Goal: Transaction & Acquisition: Purchase product/service

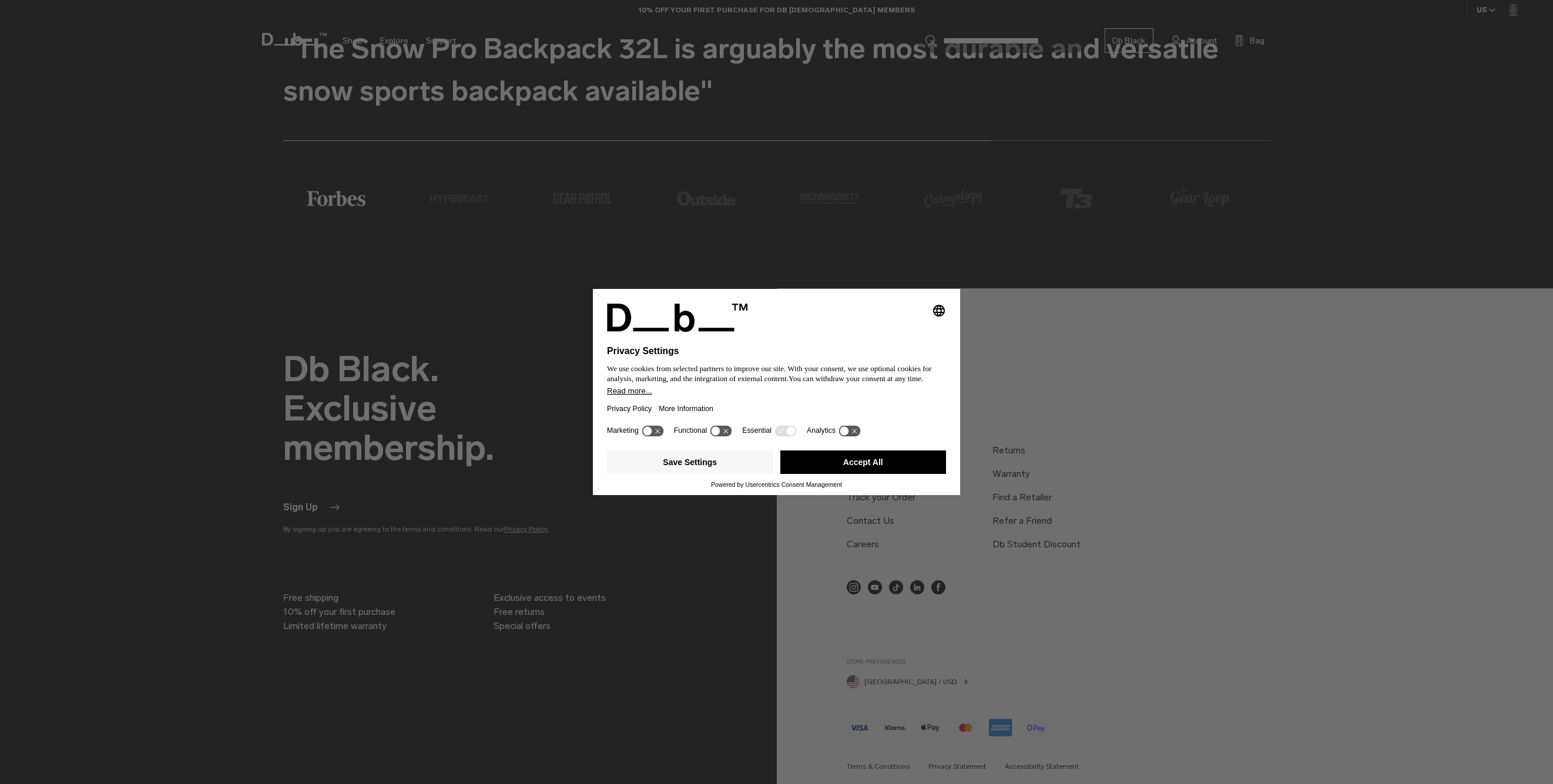
click at [889, 465] on button "Accept All" at bounding box center [863, 462] width 166 height 24
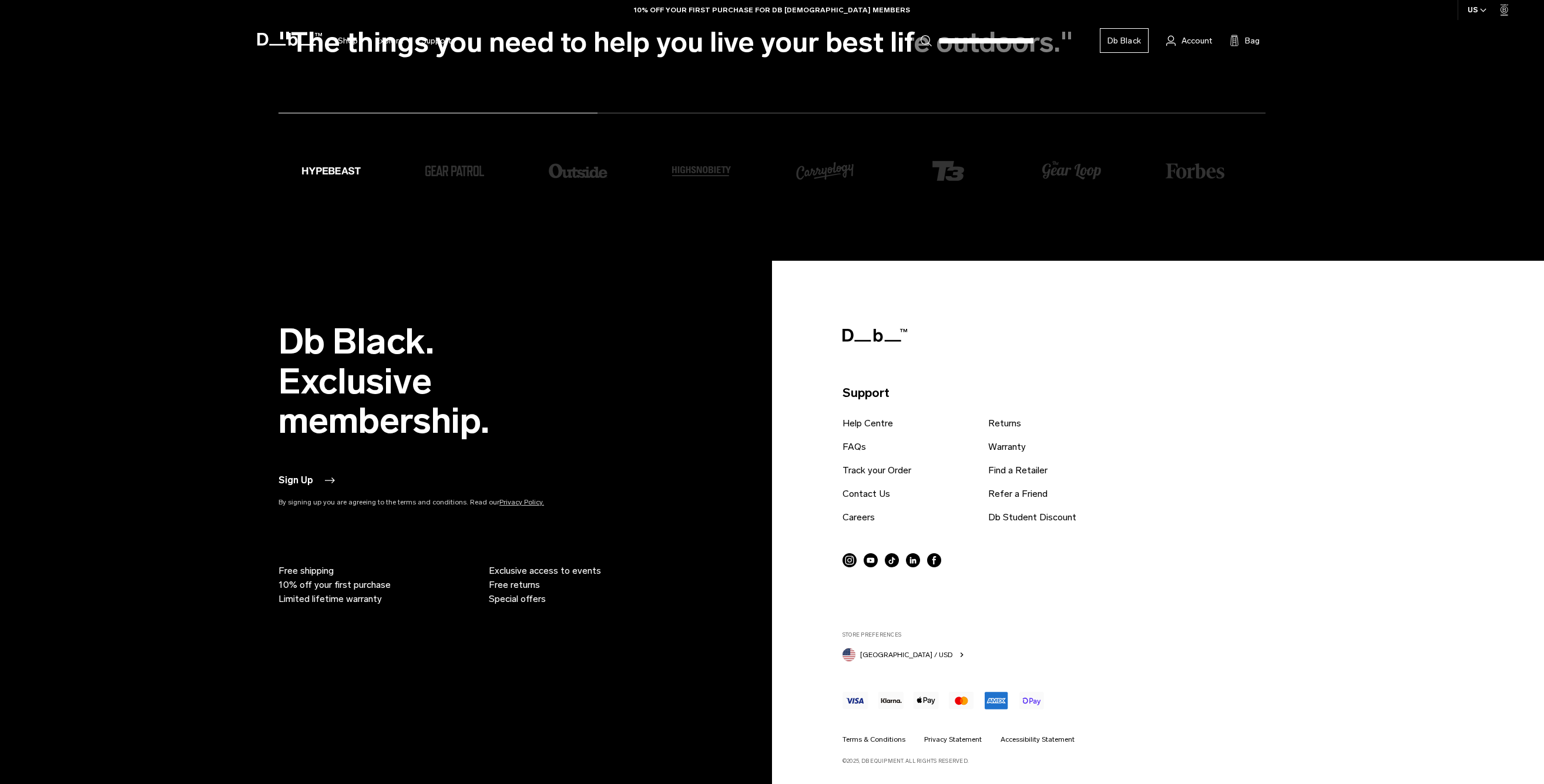
scroll to position [4416, 0]
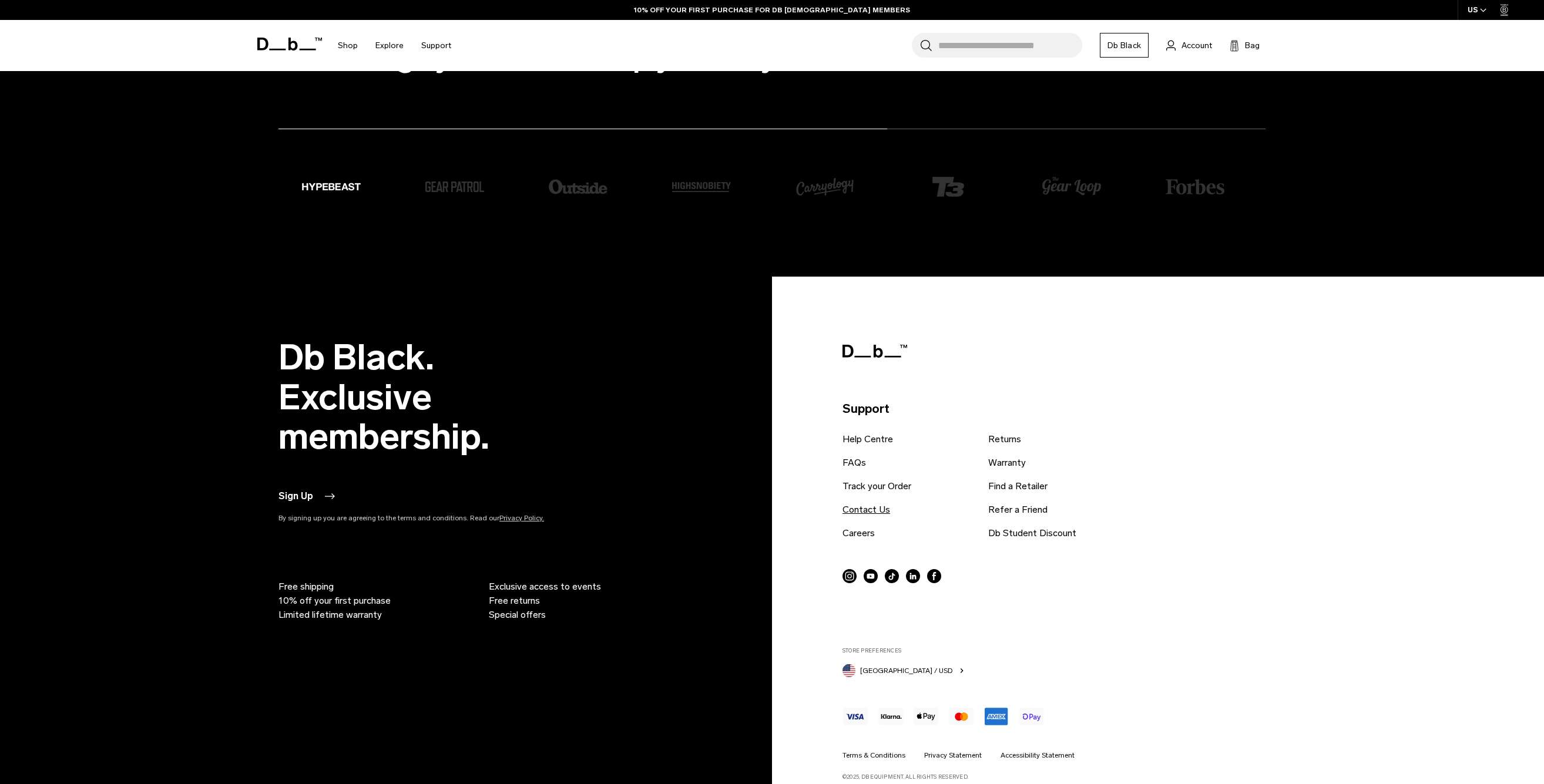
click at [866, 512] on link "Contact Us" at bounding box center [866, 509] width 47 height 14
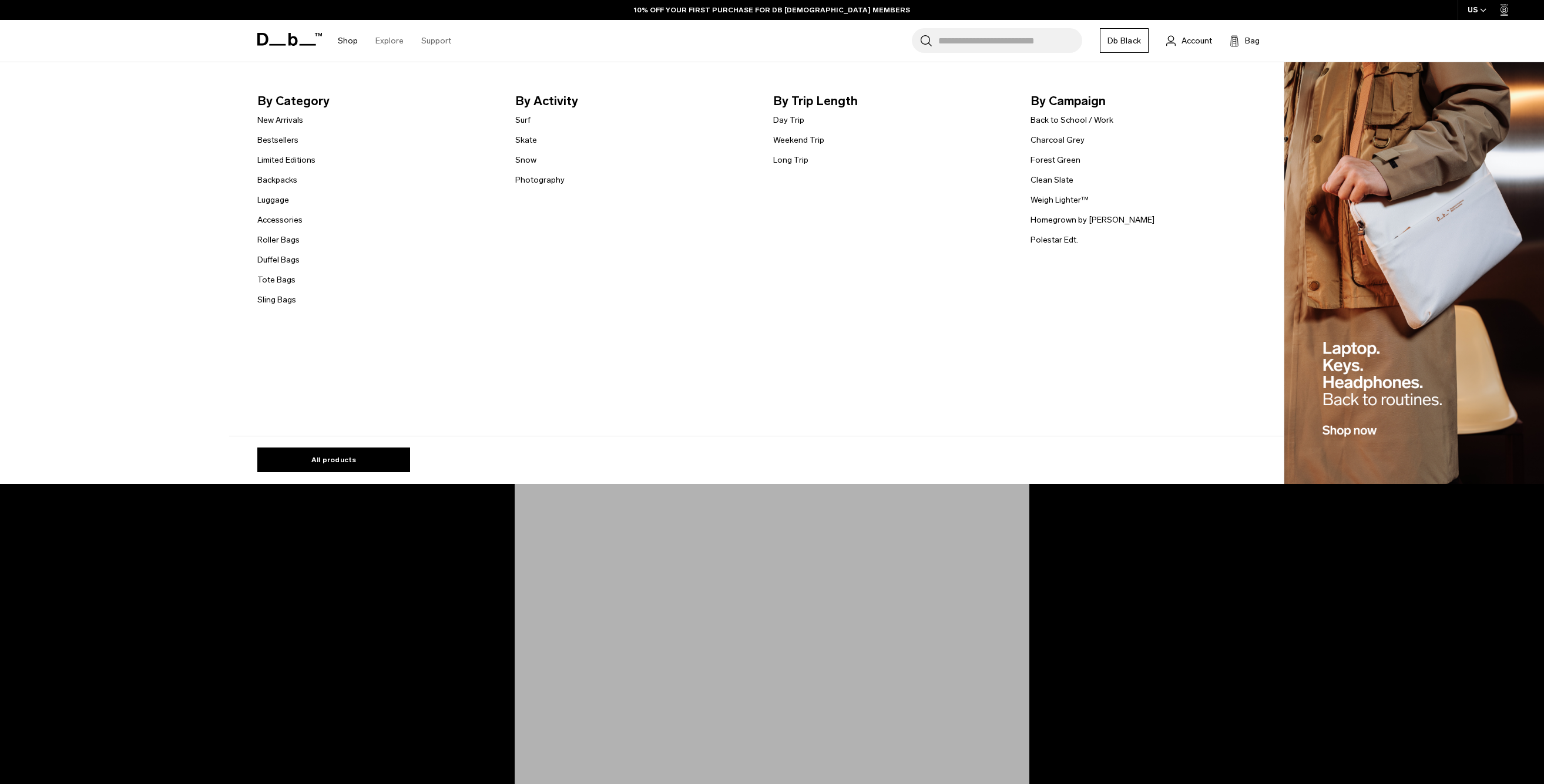
click at [355, 36] on link "Shop" at bounding box center [347, 41] width 20 height 41
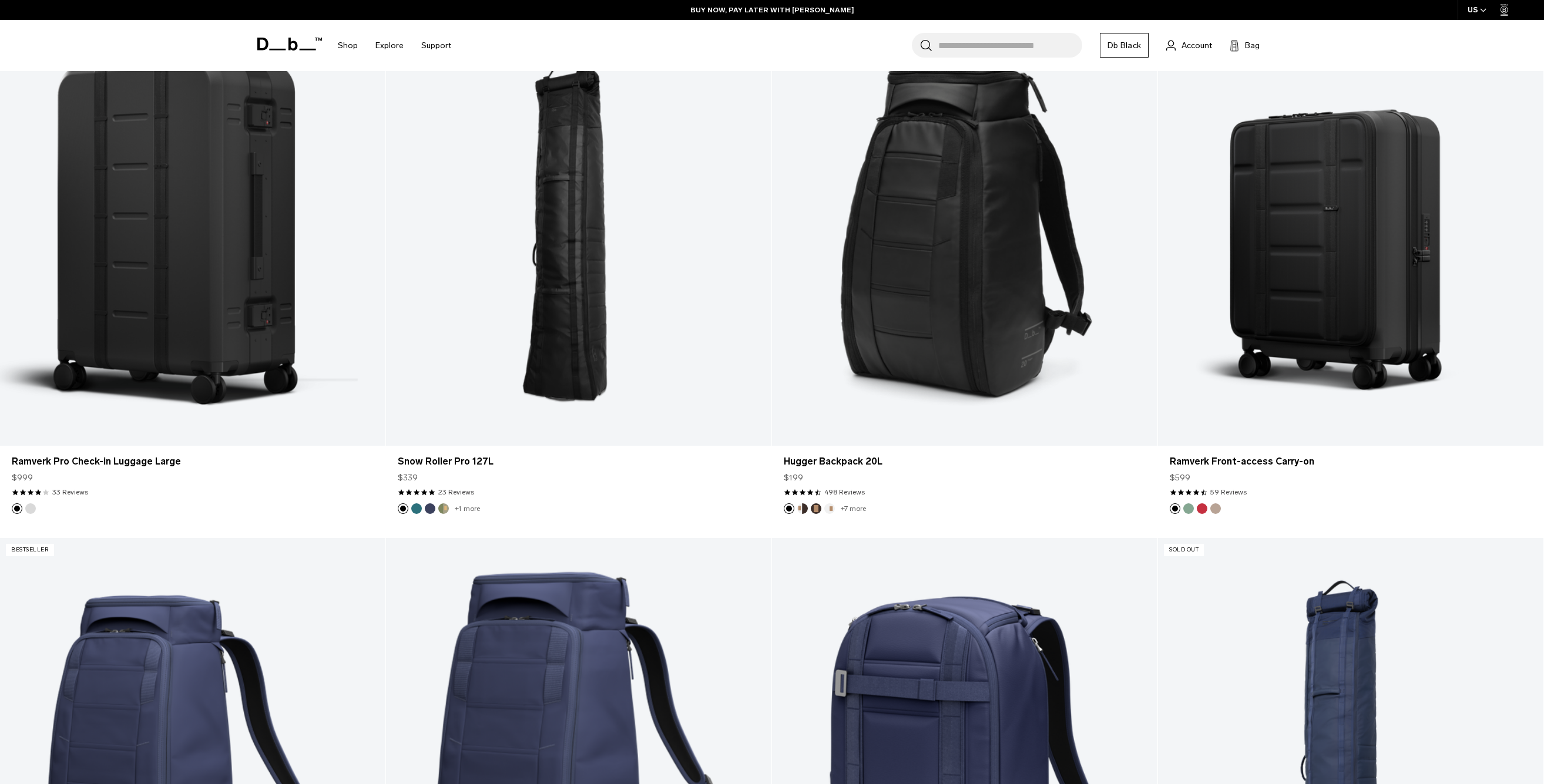
scroll to position [4031, 0]
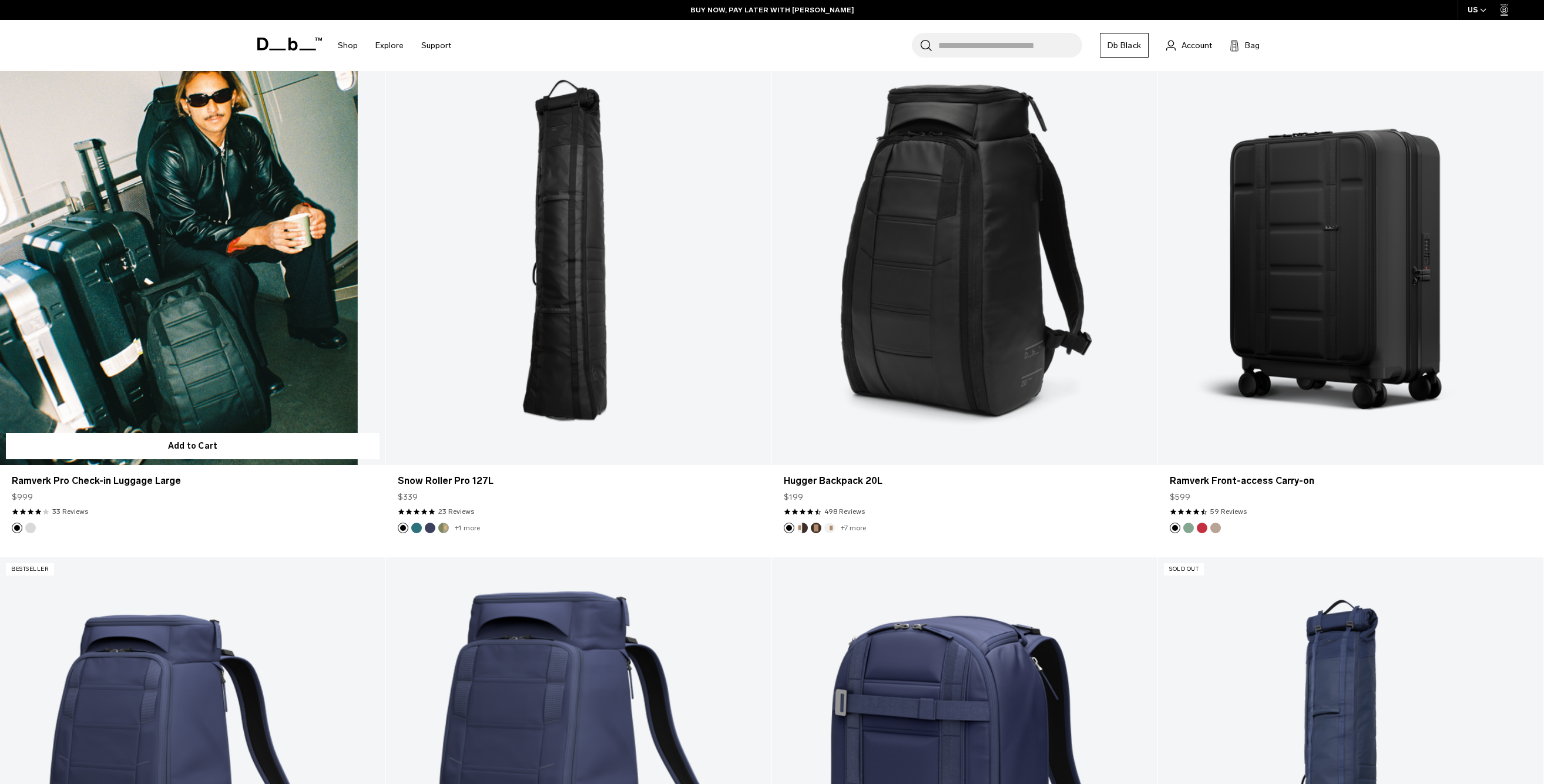
click at [240, 268] on link "Ramverk Pro Check-in Luggage Large" at bounding box center [193, 251] width 385 height 428
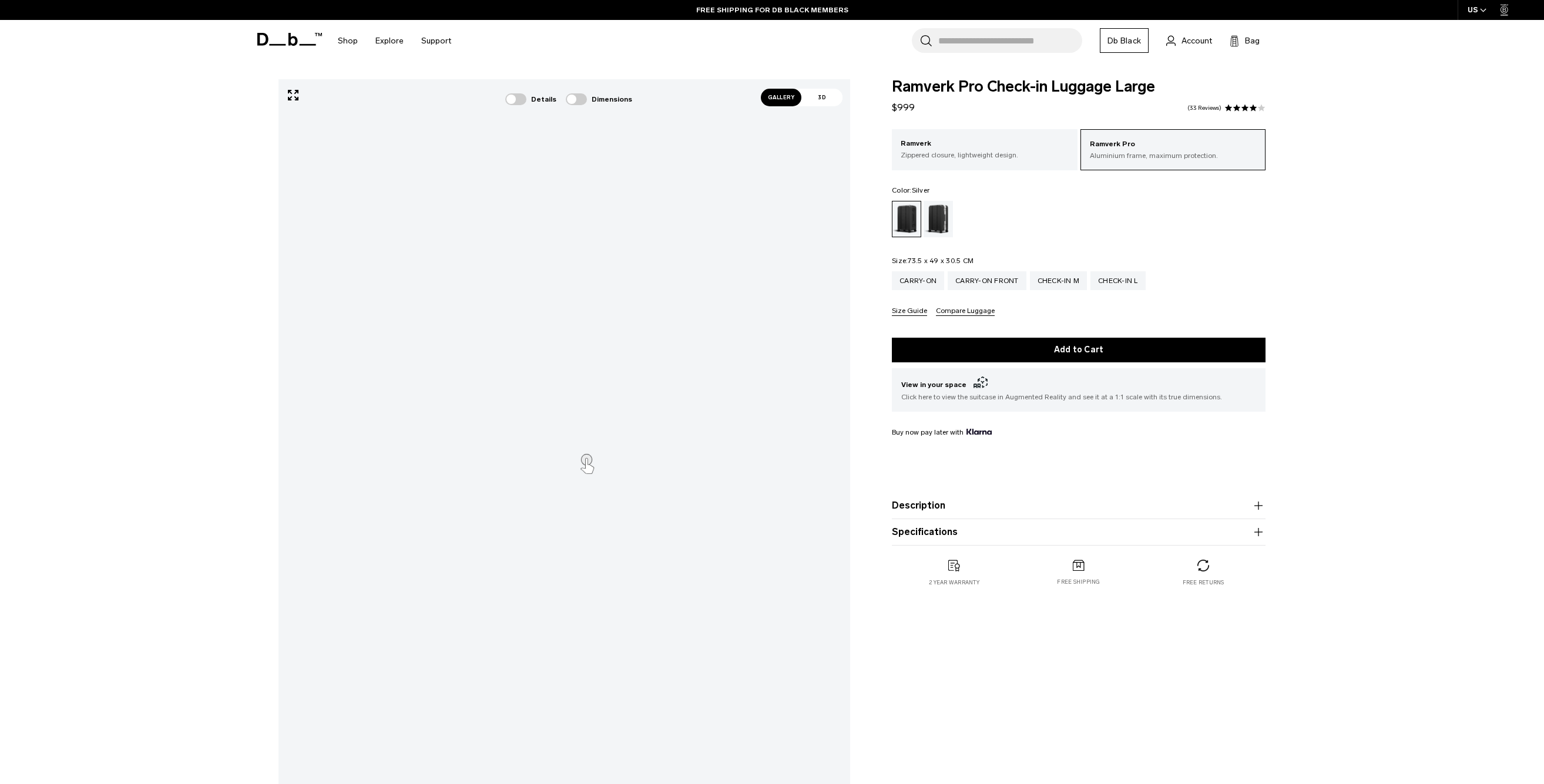
click at [941, 224] on div "Silver" at bounding box center [939, 219] width 30 height 36
click at [1385, 243] on div "**********" at bounding box center [772, 462] width 1544 height 766
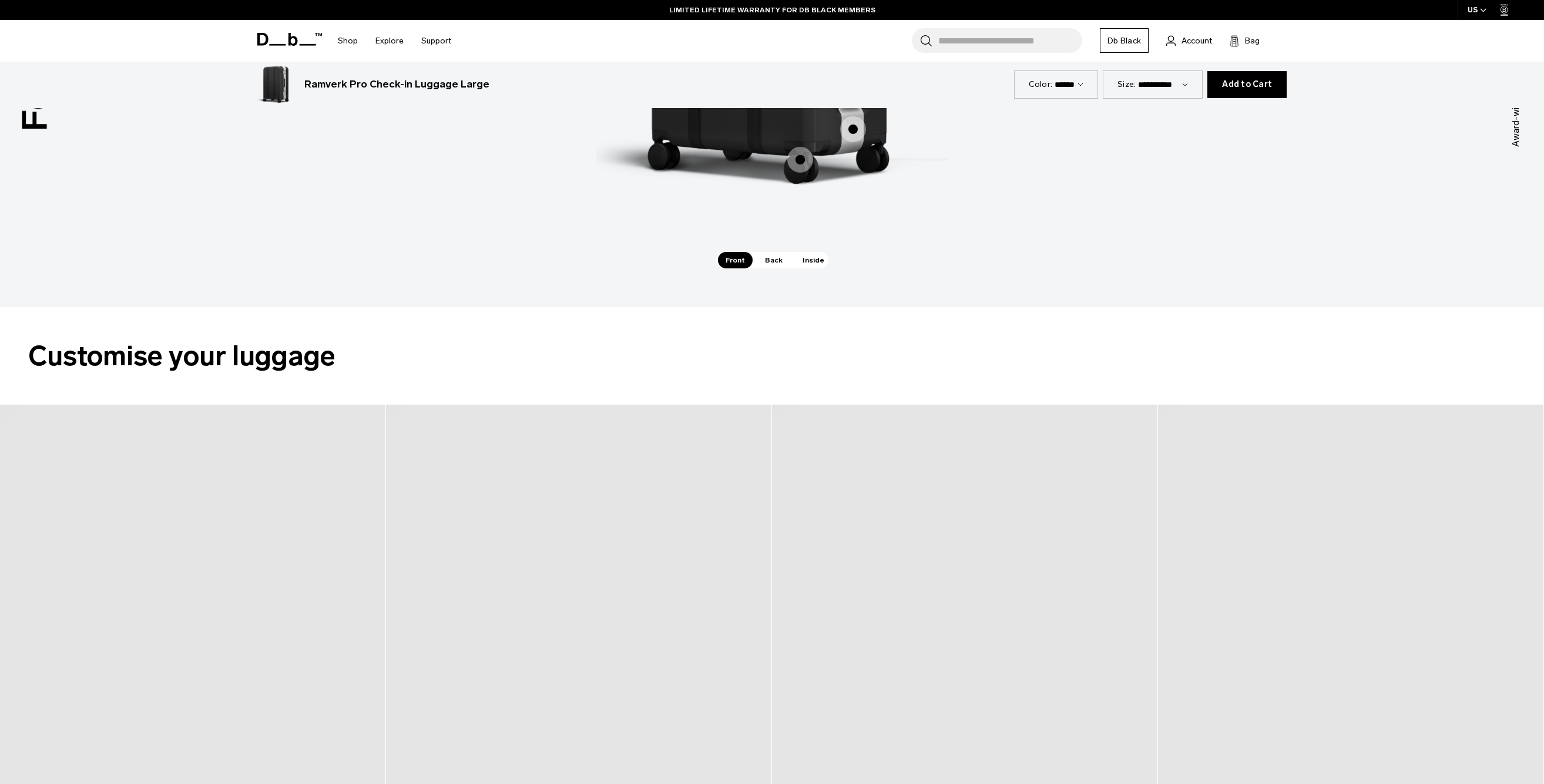
scroll to position [1140, 0]
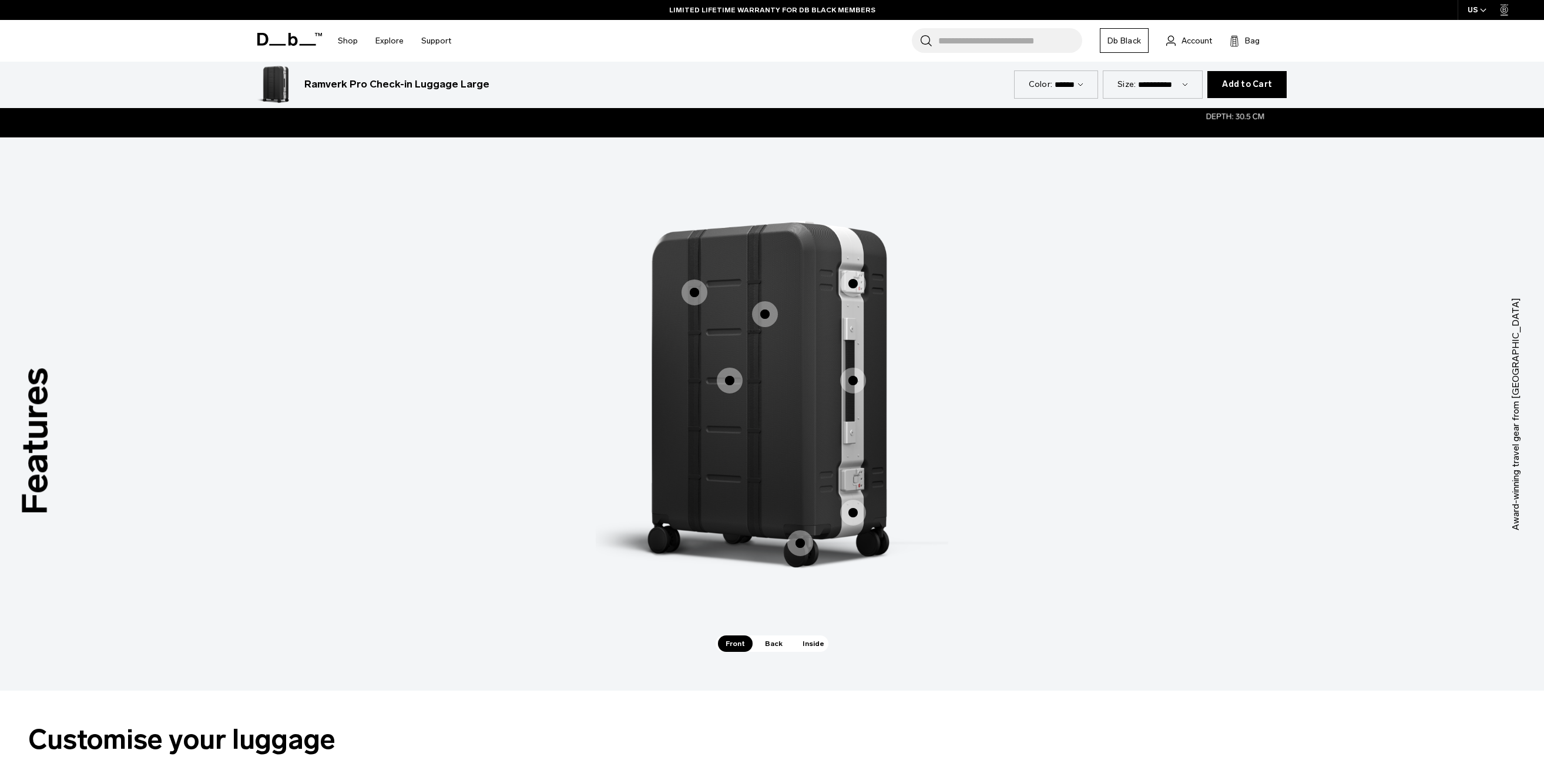
click at [819, 651] on span "Inside" at bounding box center [814, 644] width 37 height 16
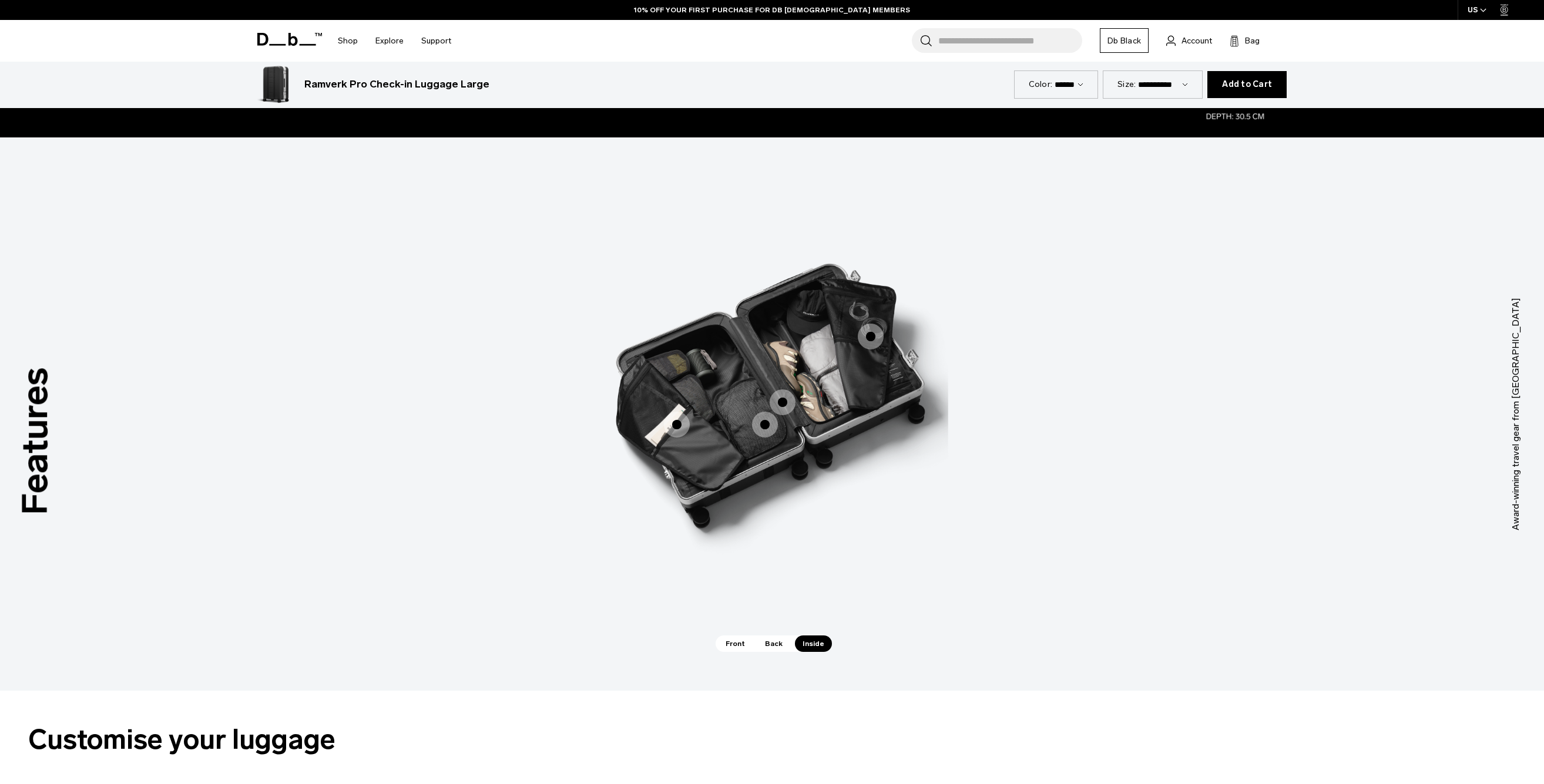
scroll to position [0, 0]
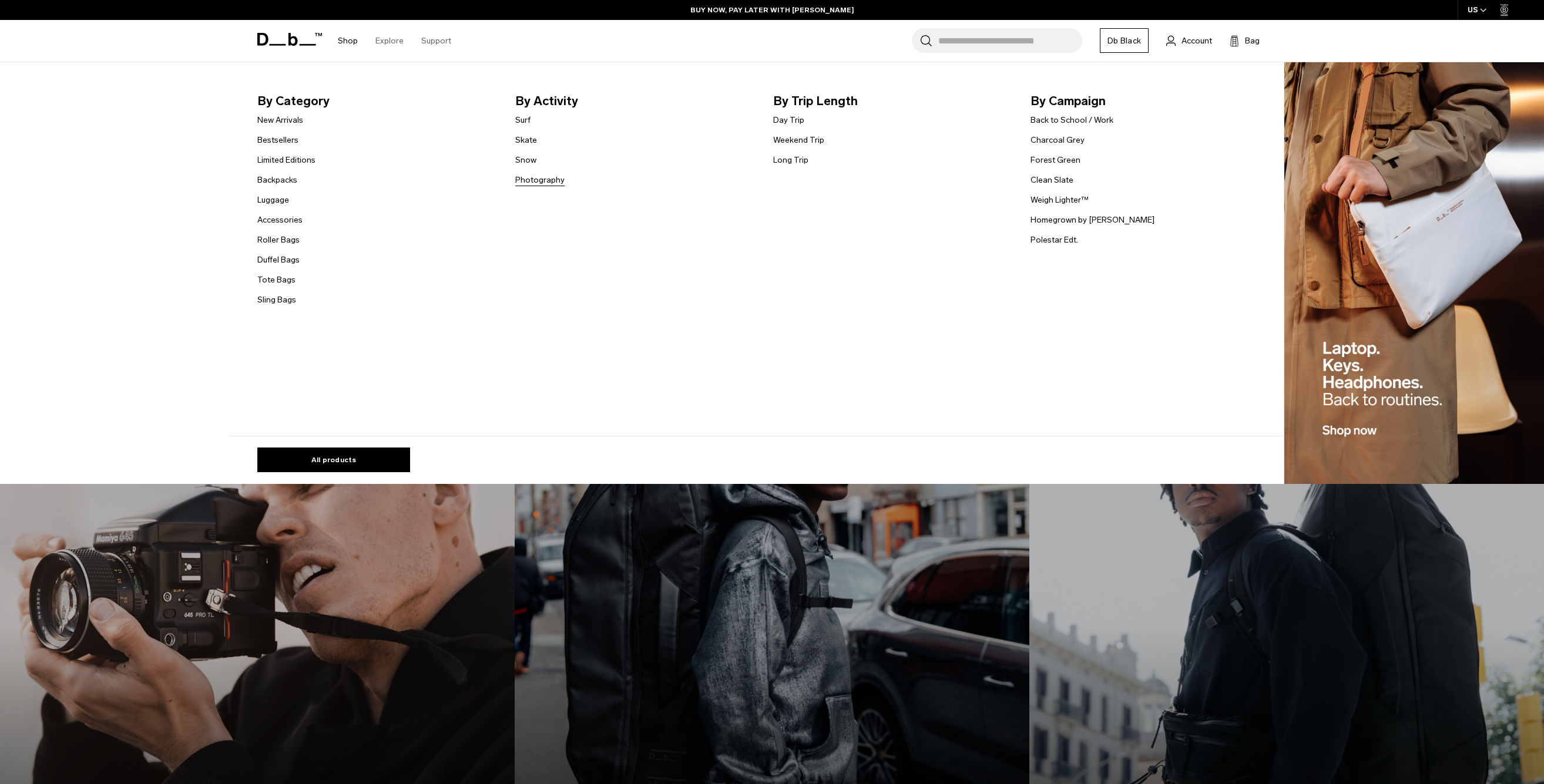
click at [529, 182] on link "Photography" at bounding box center [540, 180] width 49 height 13
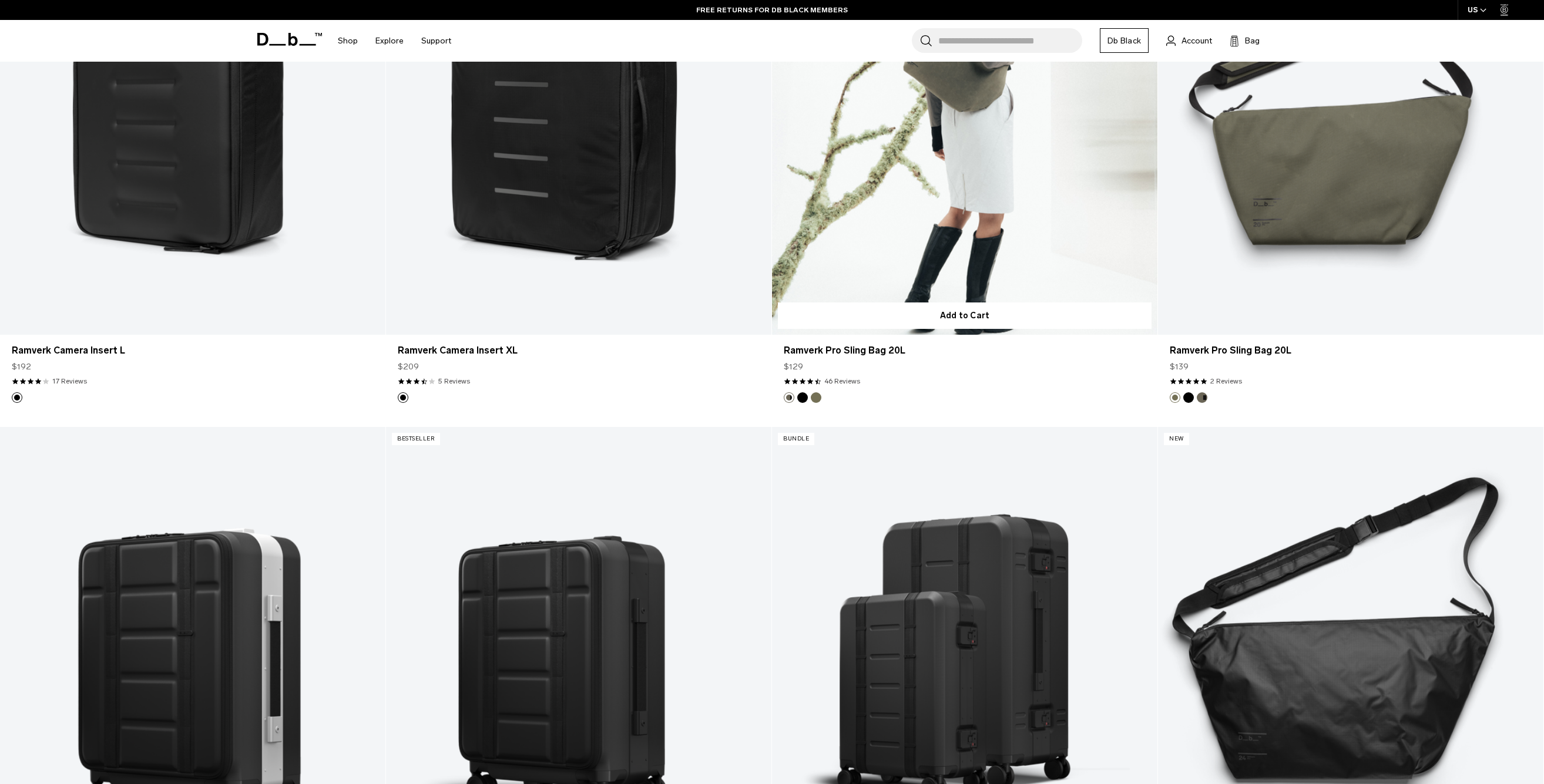
scroll to position [1278, 0]
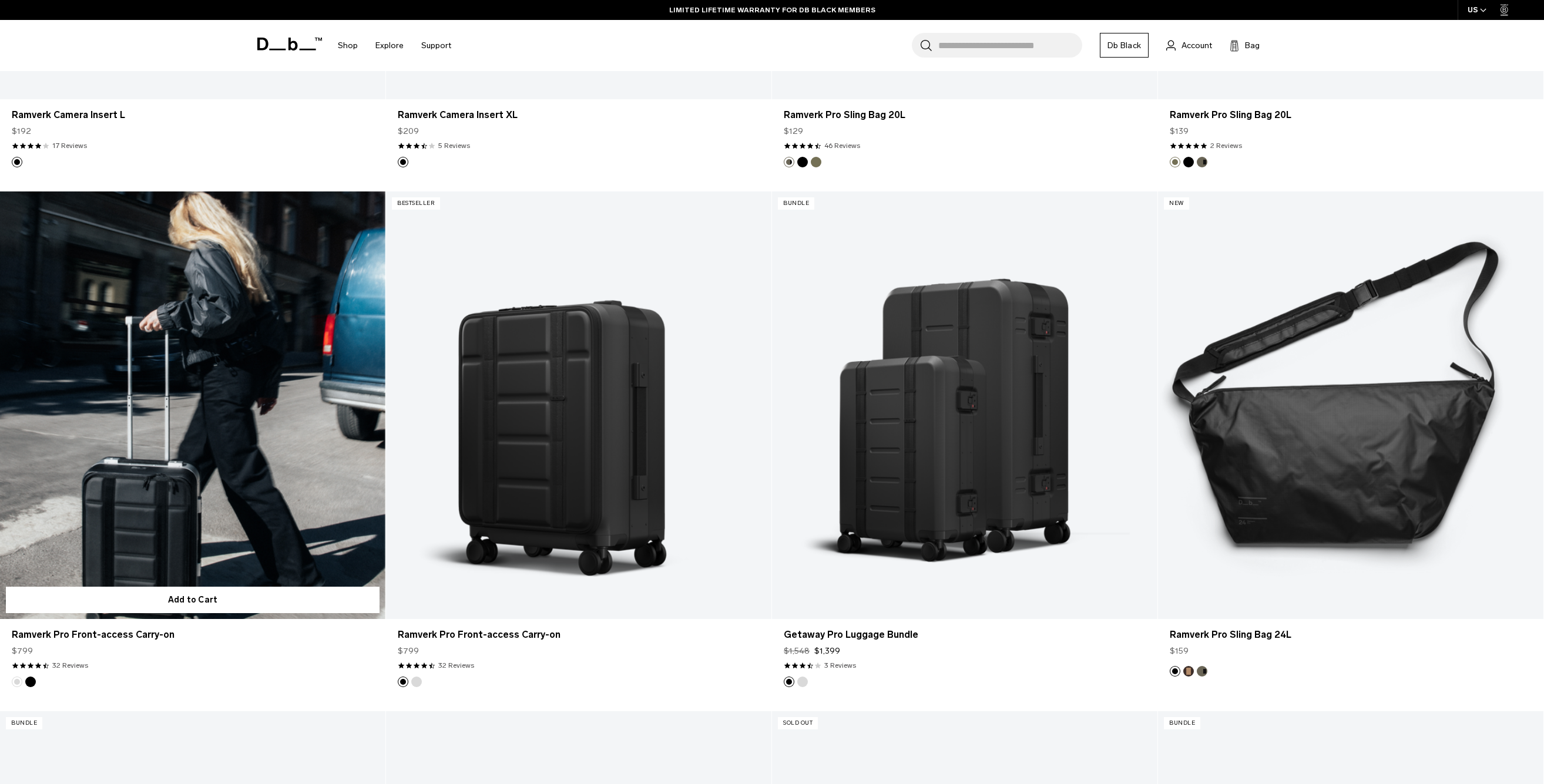
click at [151, 392] on link "Ramverk Pro Front-access Carry-on" at bounding box center [193, 405] width 385 height 428
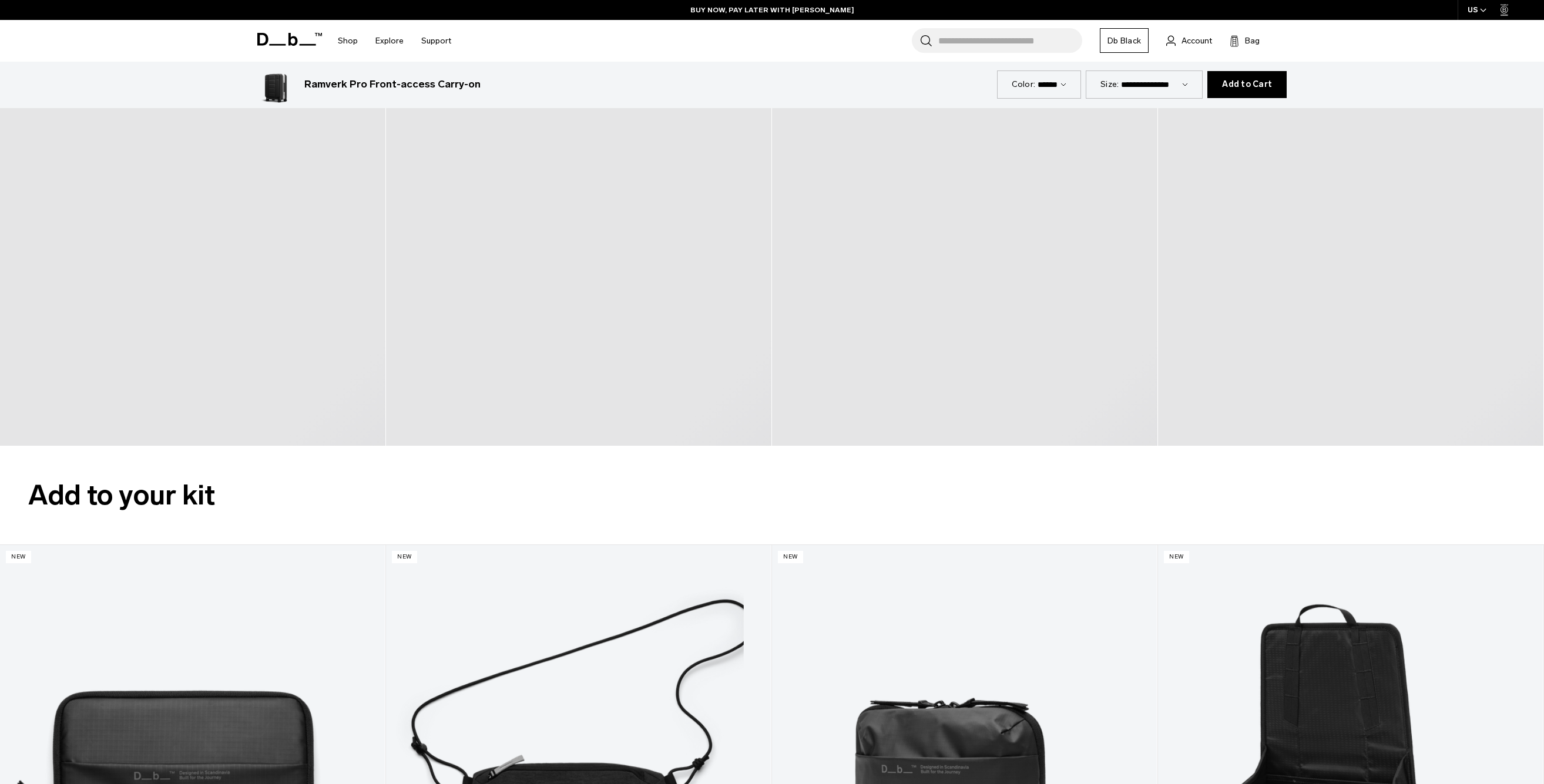
scroll to position [2174, 0]
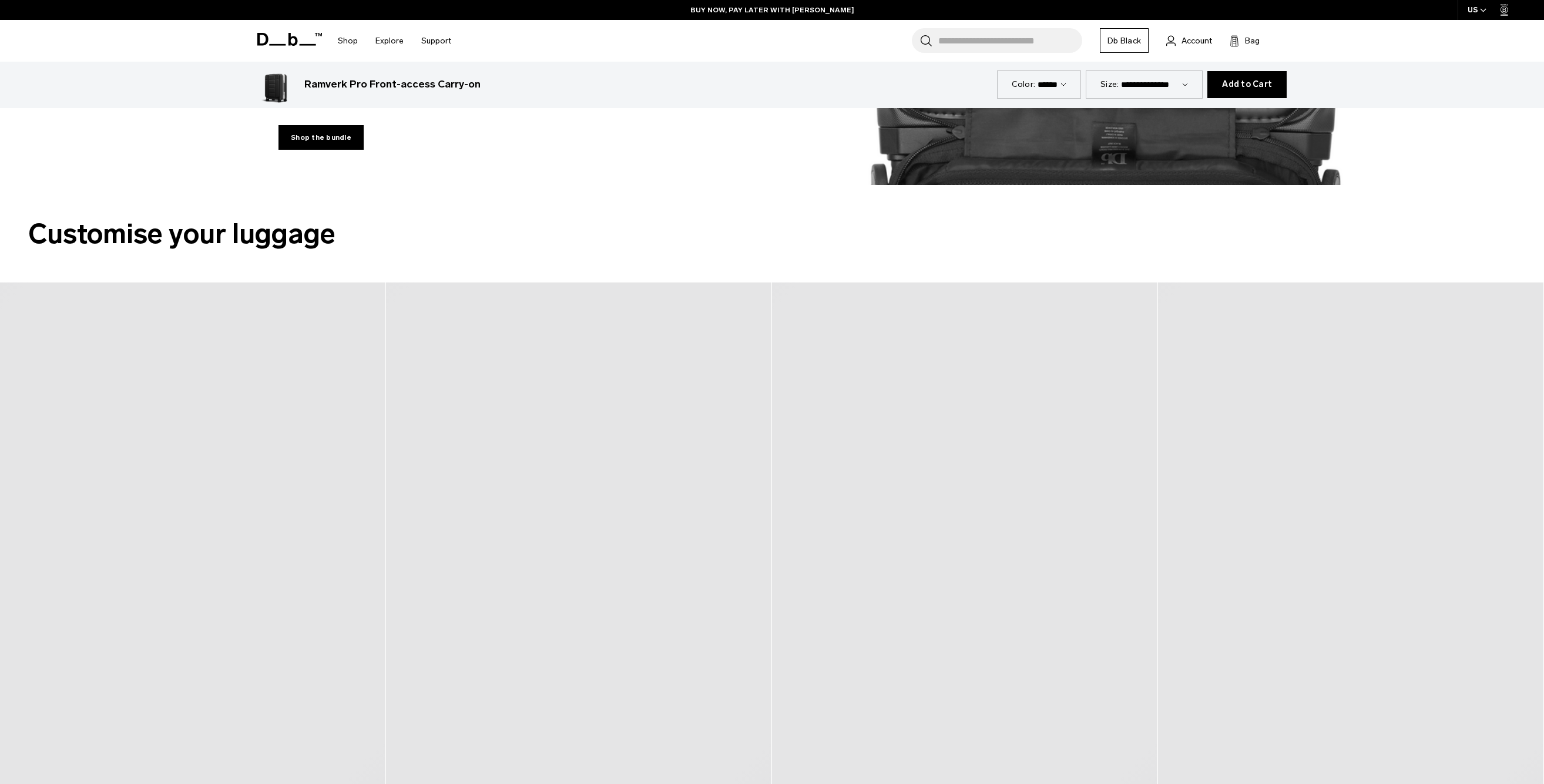
click at [1245, 501] on div at bounding box center [1351, 564] width 386 height 563
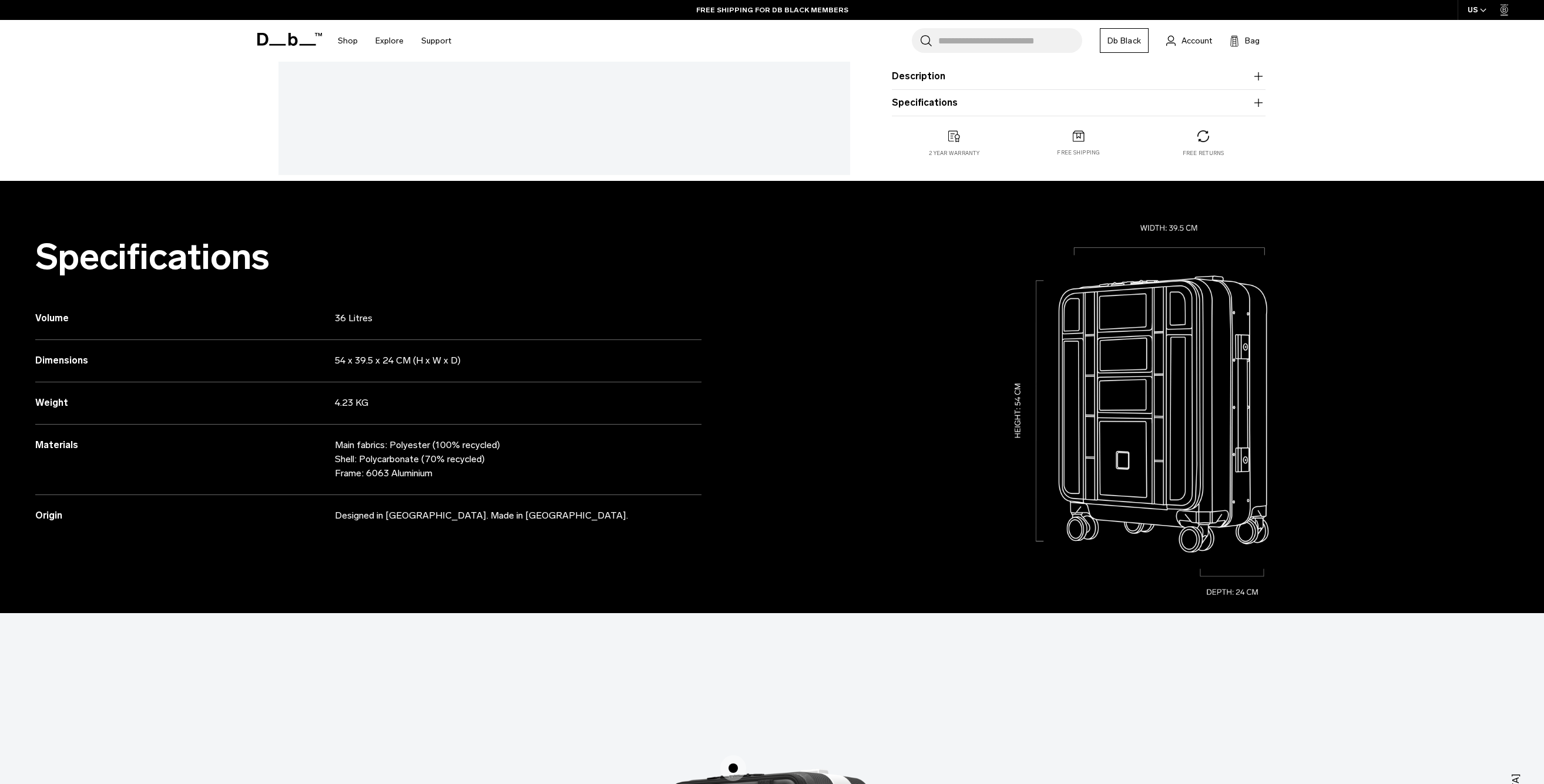
scroll to position [120, 0]
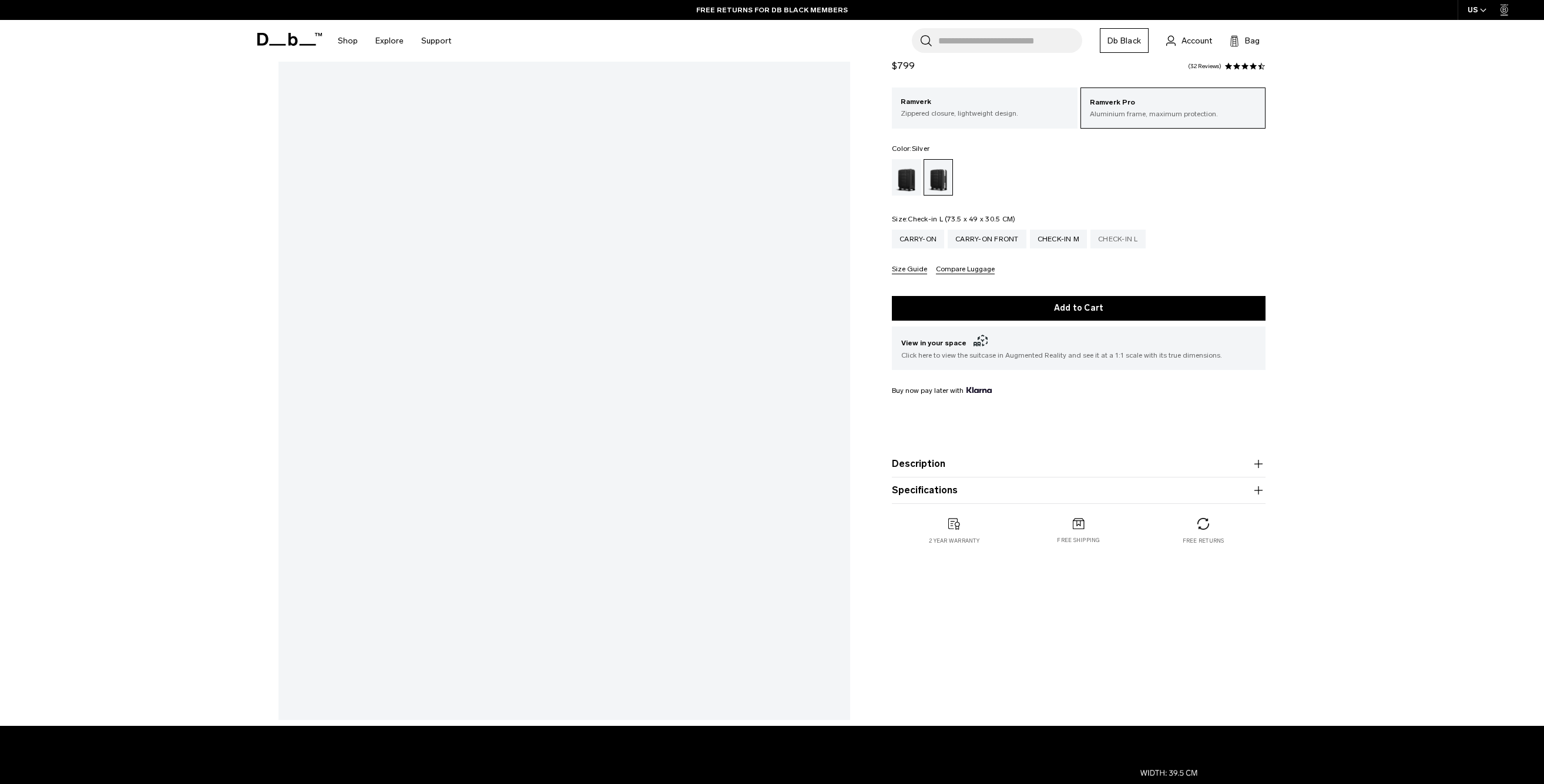
click at [1140, 243] on div "Check-in L" at bounding box center [1118, 238] width 55 height 18
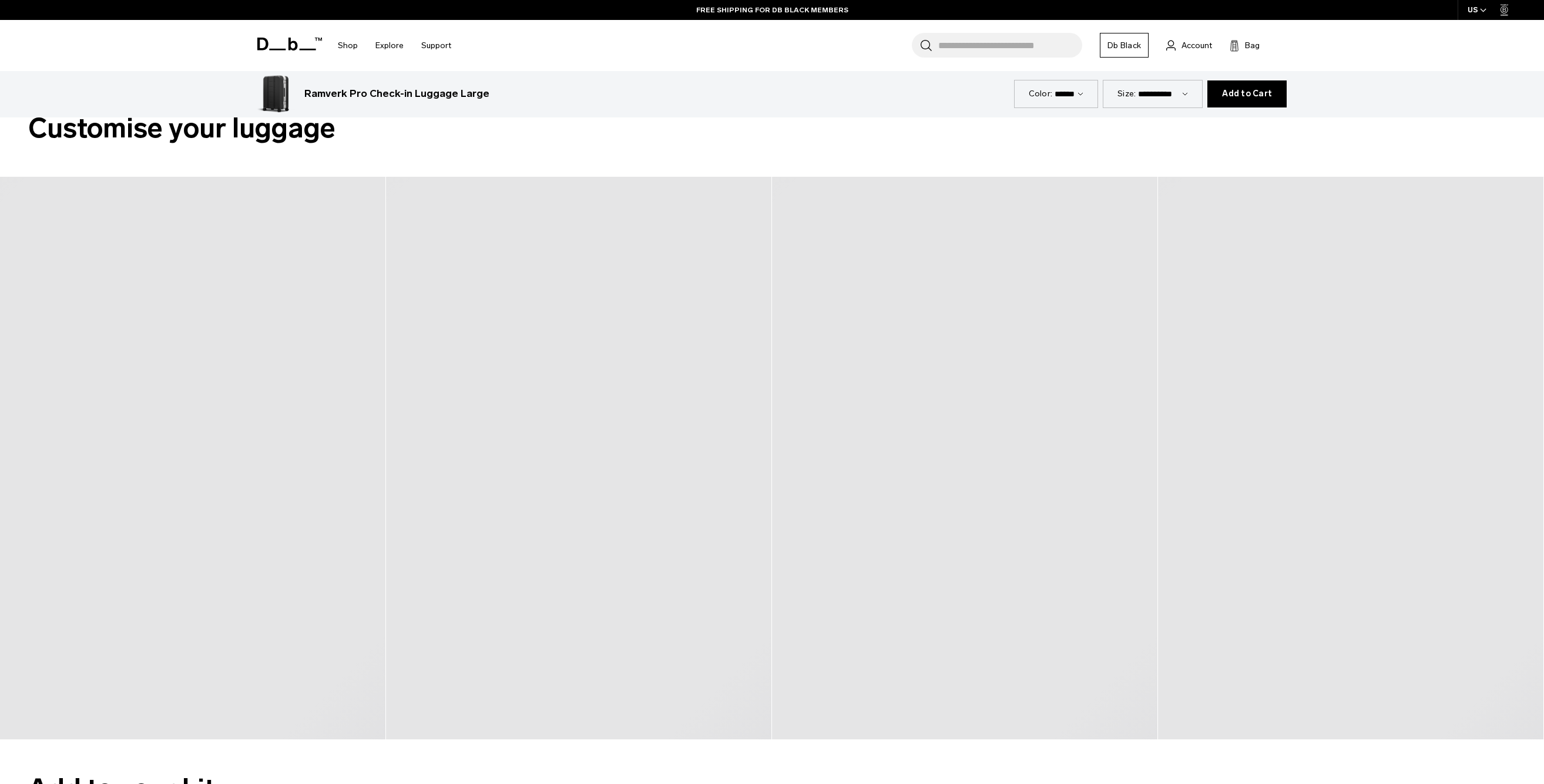
scroll to position [1737, 0]
